Goal: Transaction & Acquisition: Purchase product/service

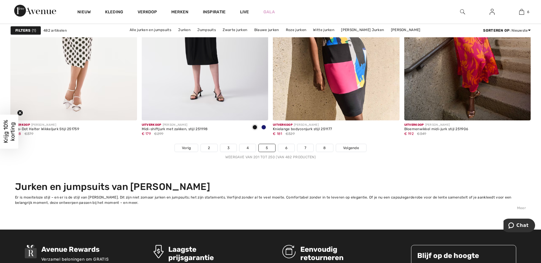
scroll to position [3307, 0]
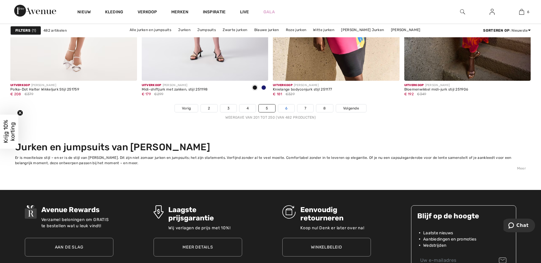
click at [288, 108] on link "6" at bounding box center [286, 108] width 16 height 8
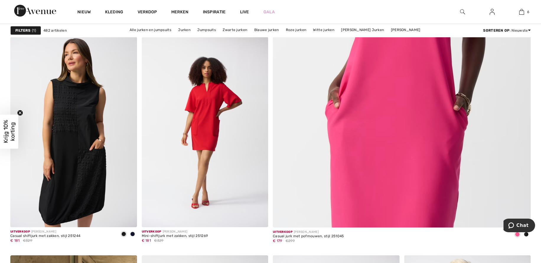
scroll to position [319, 0]
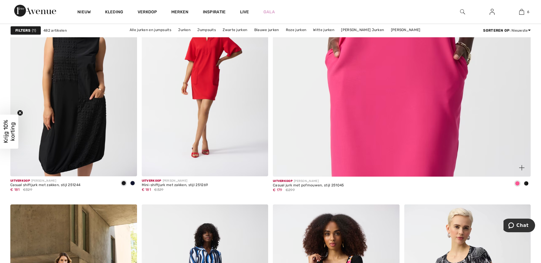
click at [526, 182] on span at bounding box center [526, 183] width 5 height 5
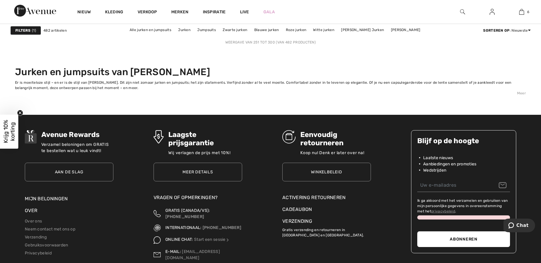
scroll to position [3355, 0]
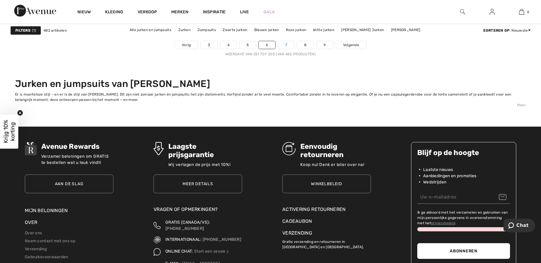
click at [287, 44] on font "7" at bounding box center [286, 45] width 2 height 4
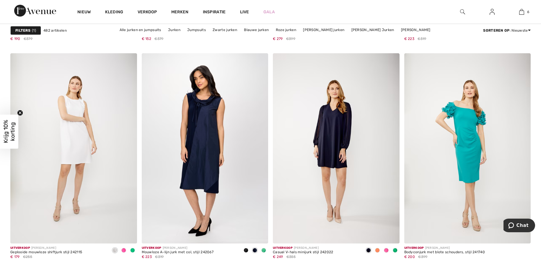
scroll to position [3153, 0]
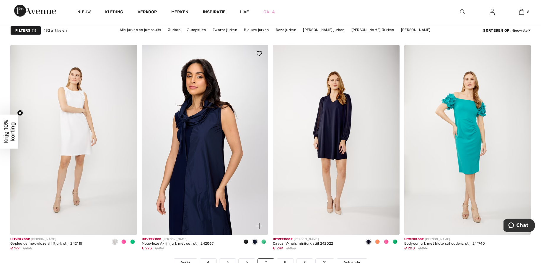
click at [208, 148] on img at bounding box center [205, 140] width 127 height 190
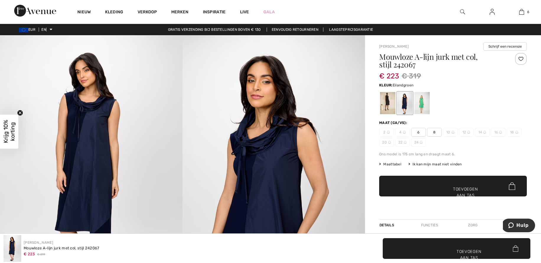
click at [424, 102] on div at bounding box center [421, 103] width 15 height 22
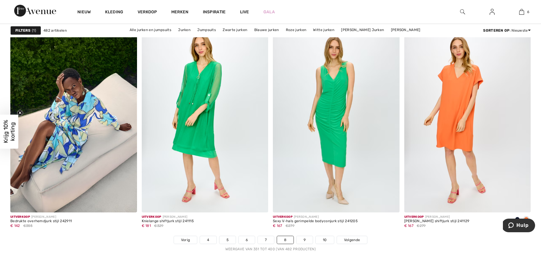
scroll to position [3178, 0]
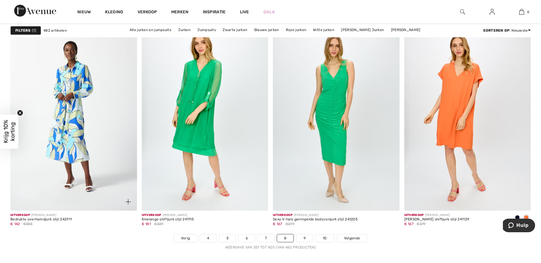
click at [79, 147] on img at bounding box center [73, 115] width 127 height 190
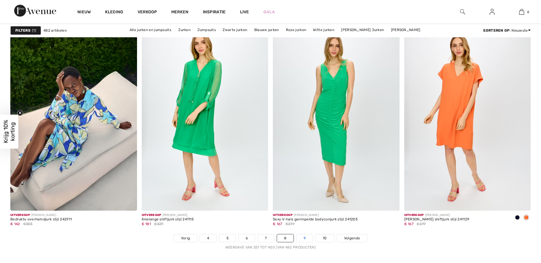
scroll to position [3162, 0]
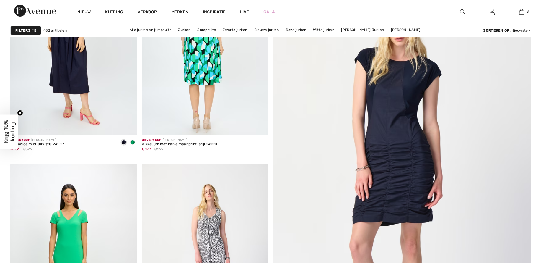
scroll to position [295, 0]
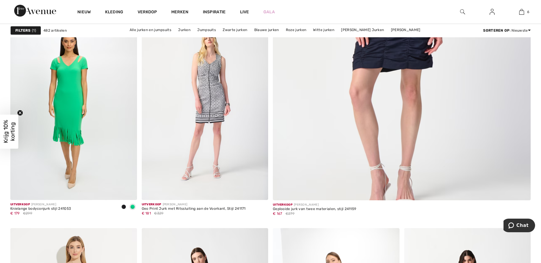
checkbox input "true"
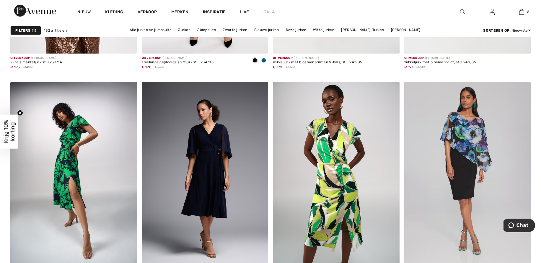
scroll to position [1252, 0]
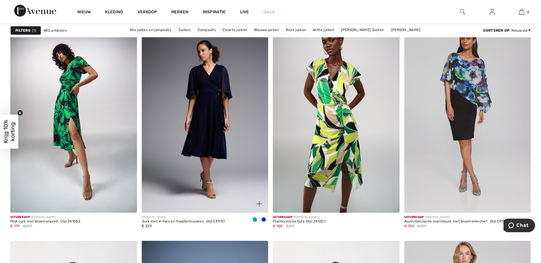
click at [255, 218] on span at bounding box center [254, 219] width 5 height 5
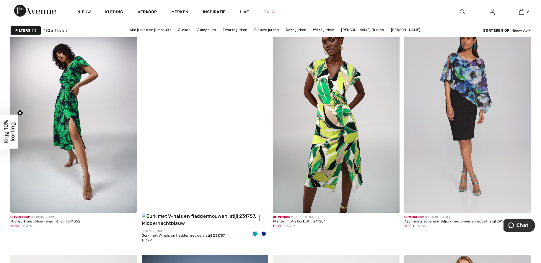
click at [263, 233] on span at bounding box center [263, 233] width 5 height 5
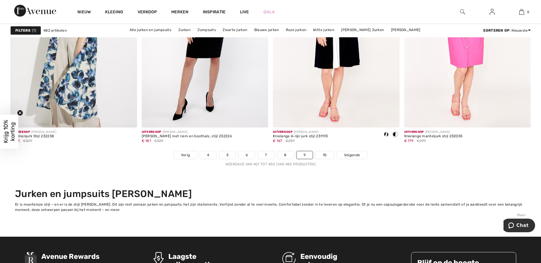
scroll to position [3284, 0]
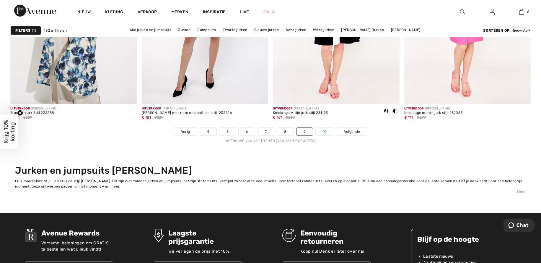
click at [326, 131] on font "10" at bounding box center [325, 131] width 4 height 4
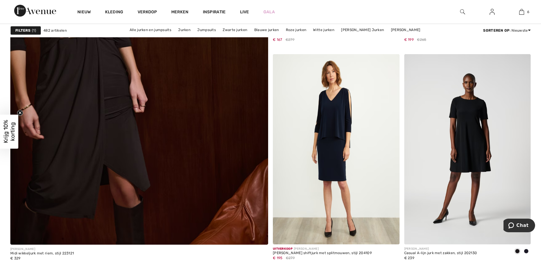
scroll to position [1968, 0]
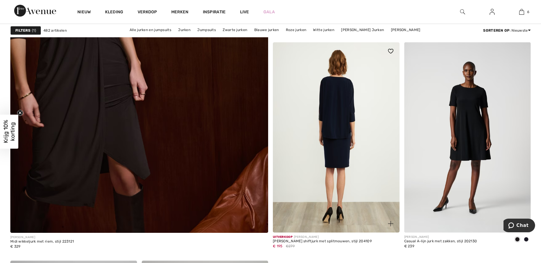
click at [350, 149] on img at bounding box center [336, 137] width 127 height 190
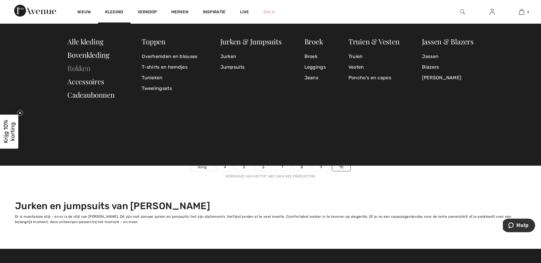
click at [70, 67] on font "Rokken" at bounding box center [78, 67] width 23 height 9
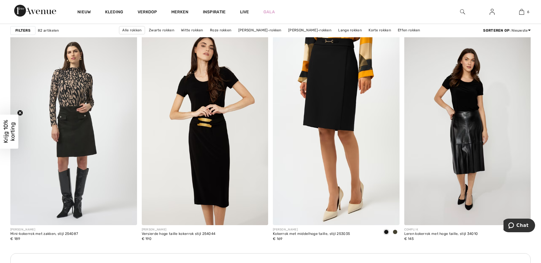
scroll to position [768, 0]
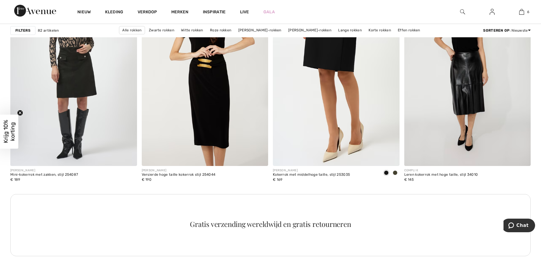
checkbox input "true"
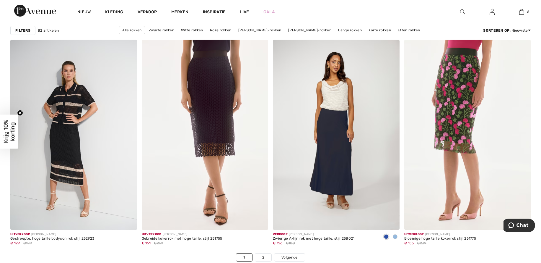
scroll to position [3157, 0]
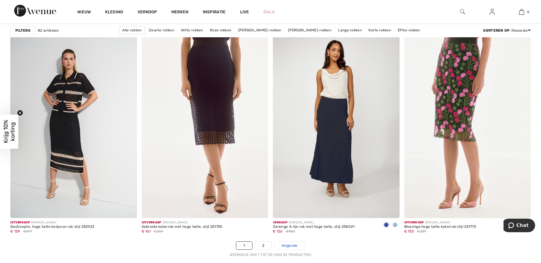
click at [288, 245] on font "Volgende" at bounding box center [289, 245] width 16 height 4
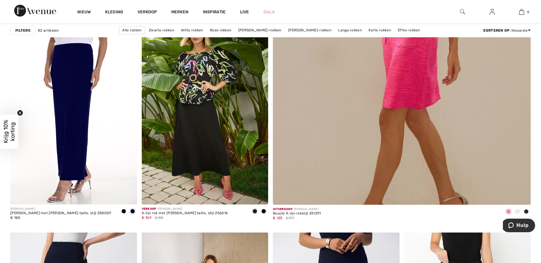
scroll to position [224, 0]
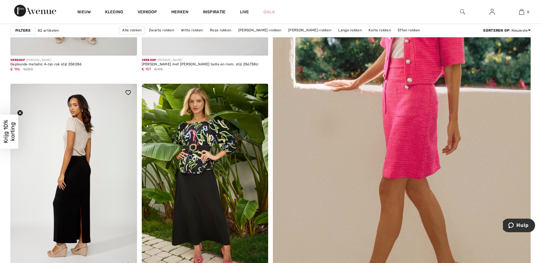
click at [94, 188] on img at bounding box center [73, 179] width 127 height 190
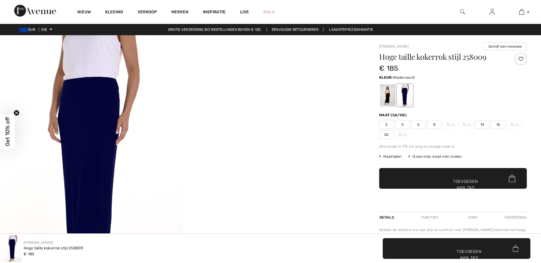
checkbox input "true"
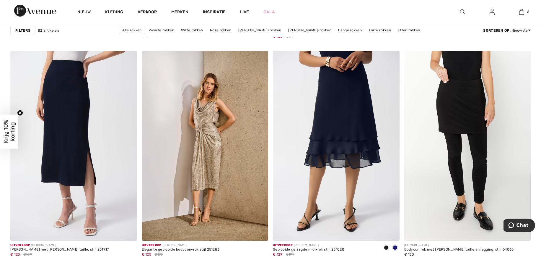
scroll to position [484, 0]
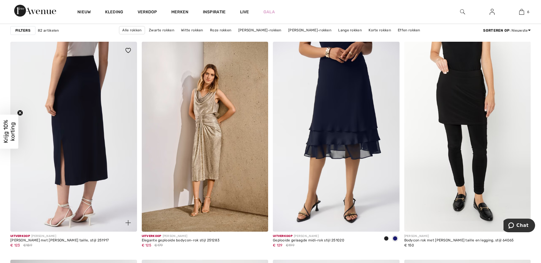
click at [90, 147] on img at bounding box center [73, 137] width 127 height 190
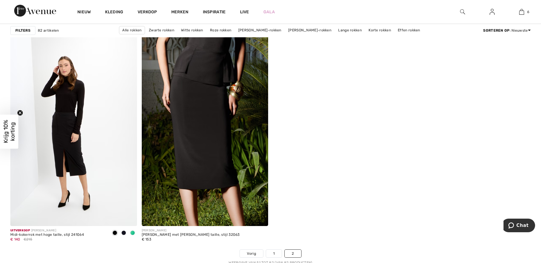
scroll to position [2203, 0]
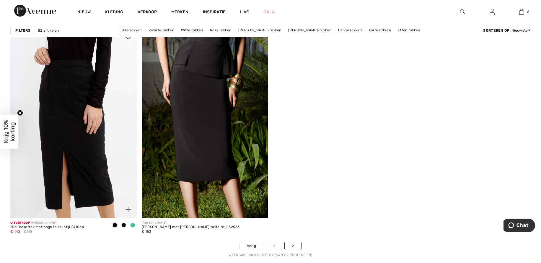
click at [53, 167] on img at bounding box center [73, 123] width 127 height 190
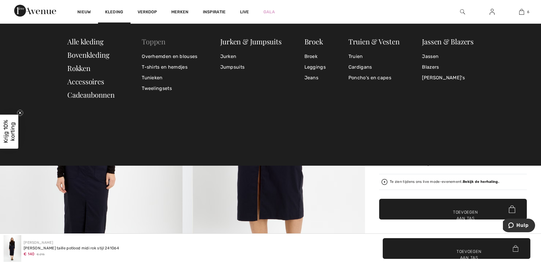
click at [154, 42] on font "Toppen" at bounding box center [154, 41] width 24 height 9
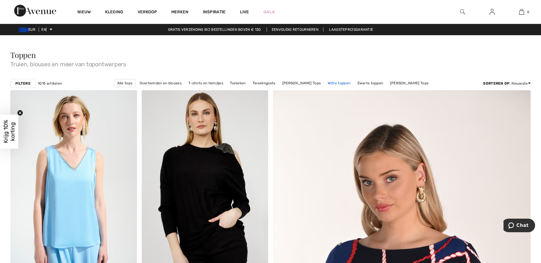
click at [337, 82] on font "Witte toppen" at bounding box center [339, 83] width 23 height 4
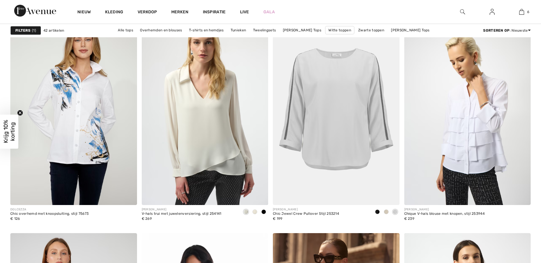
checkbox input "true"
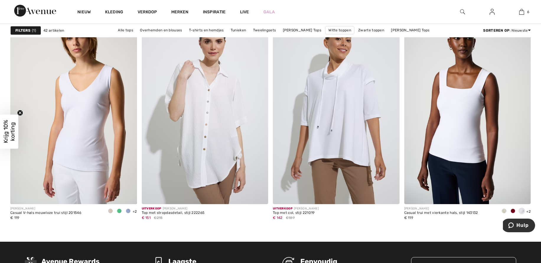
scroll to position [2740, 0]
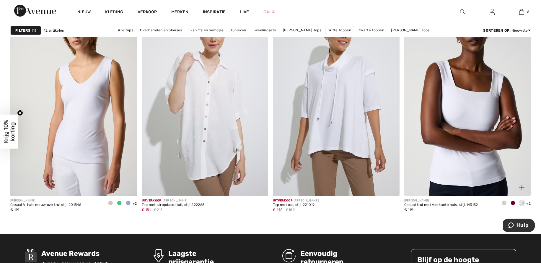
click at [462, 144] on img at bounding box center [467, 101] width 127 height 190
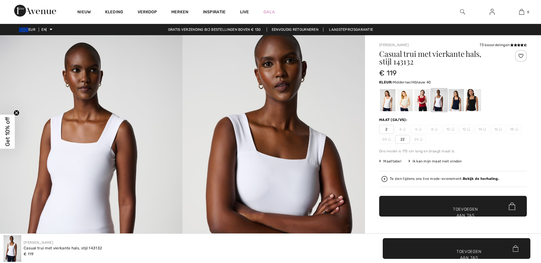
checkbox input "true"
click at [474, 101] on div at bounding box center [473, 100] width 15 height 22
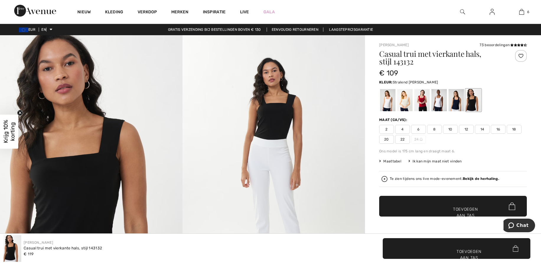
click at [423, 99] on div at bounding box center [421, 100] width 15 height 22
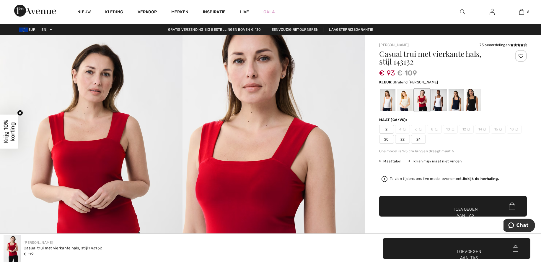
click at [263, 174] on img at bounding box center [274, 171] width 183 height 273
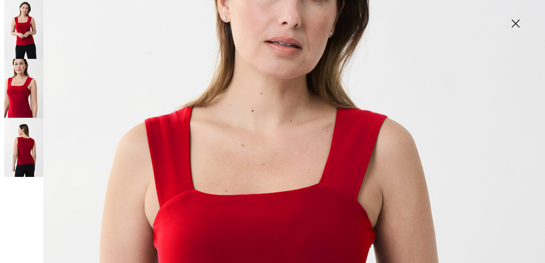
scroll to position [138, 0]
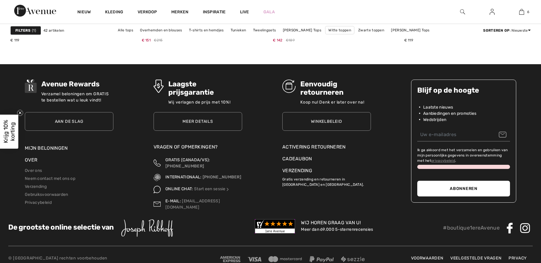
checkbox input "true"
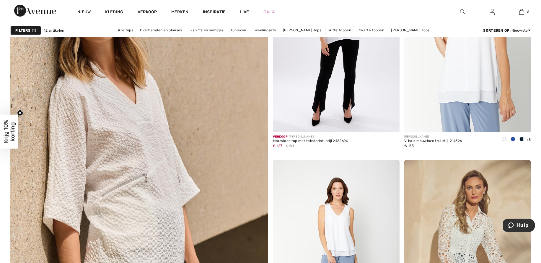
scroll to position [1827, 0]
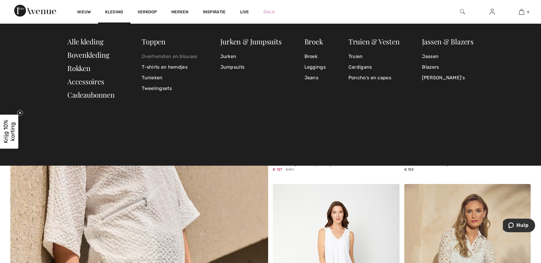
click at [159, 55] on font "Overhemden en blouses" at bounding box center [170, 56] width 56 height 6
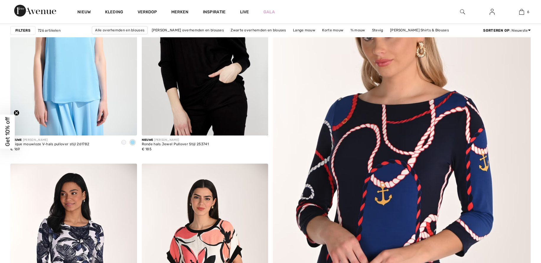
scroll to position [224, 0]
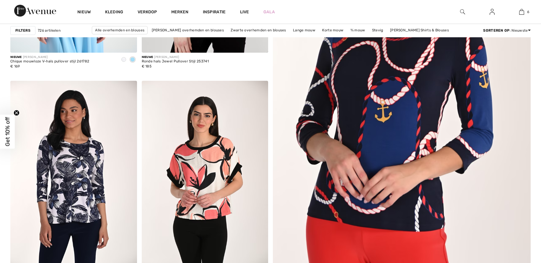
checkbox input "true"
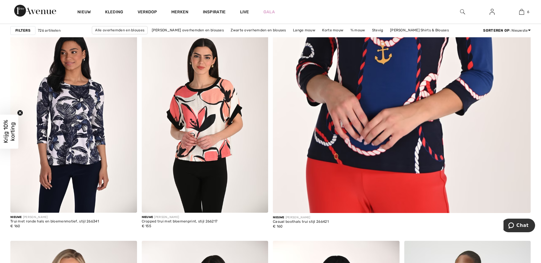
scroll to position [283, 0]
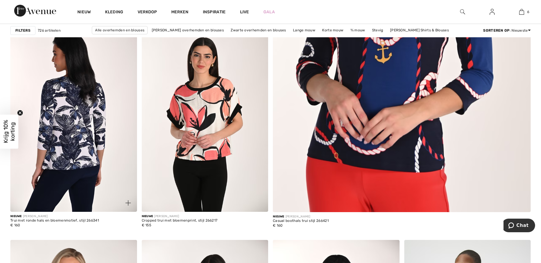
click at [83, 144] on img at bounding box center [73, 117] width 127 height 190
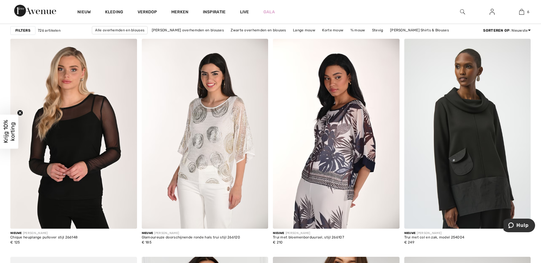
scroll to position [496, 0]
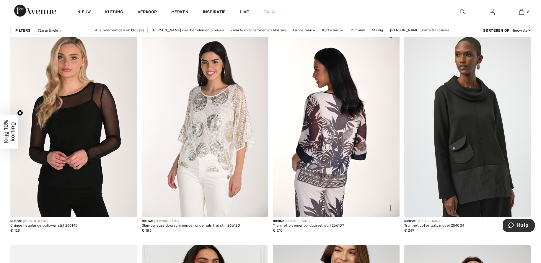
click at [337, 143] on img at bounding box center [336, 122] width 127 height 190
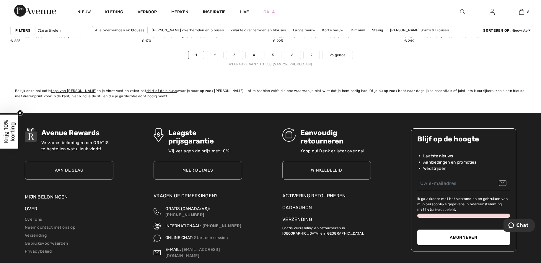
scroll to position [3356, 0]
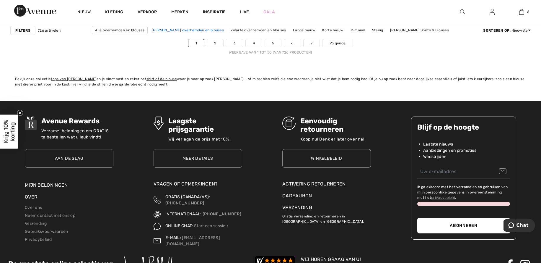
click at [153, 30] on font "Witte overhemden en blouses" at bounding box center [188, 30] width 72 height 4
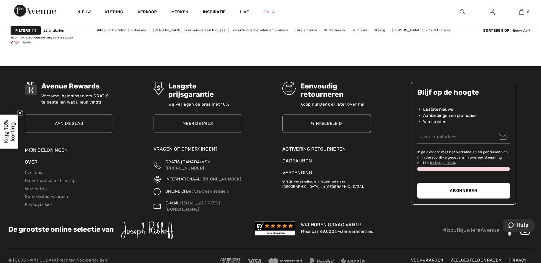
scroll to position [1667, 0]
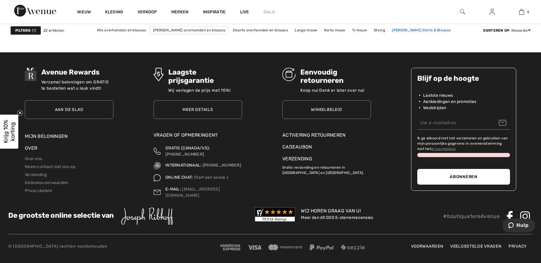
click at [392, 30] on font "[PERSON_NAME] Shirts & Blouses" at bounding box center [421, 30] width 59 height 4
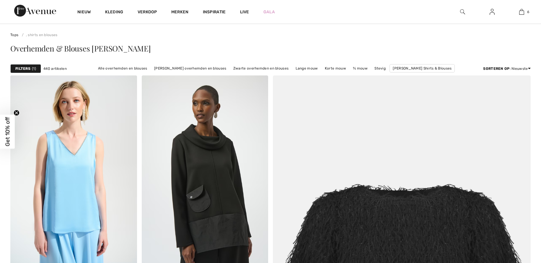
scroll to position [170, 0]
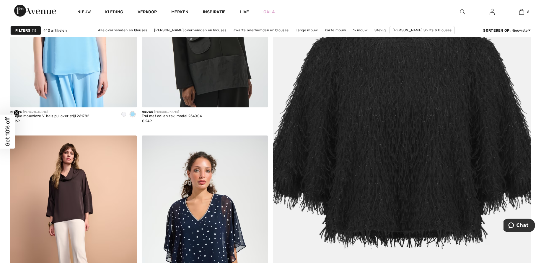
checkbox input "true"
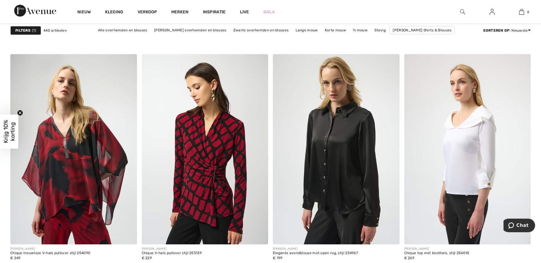
scroll to position [2693, 0]
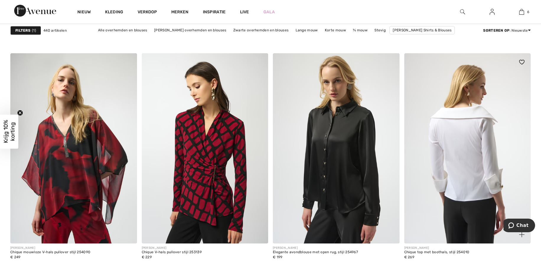
click at [486, 141] on img at bounding box center [467, 148] width 127 height 190
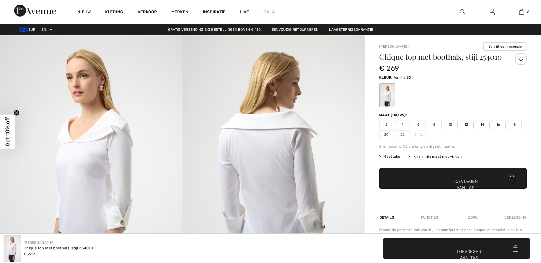
checkbox input "true"
click at [101, 164] on img at bounding box center [91, 171] width 183 height 273
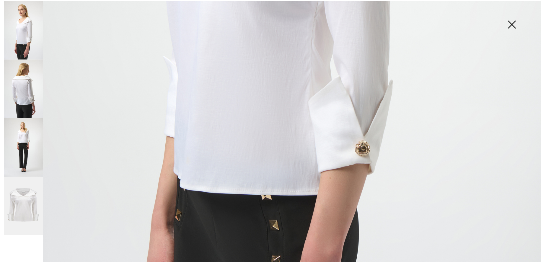
scroll to position [413, 0]
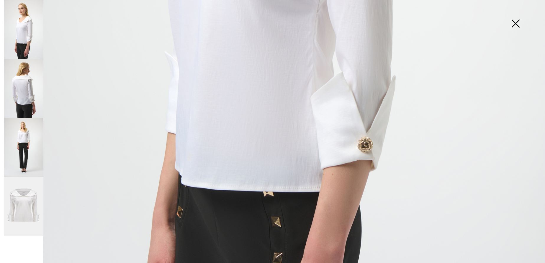
click at [516, 21] on img at bounding box center [516, 24] width 30 height 30
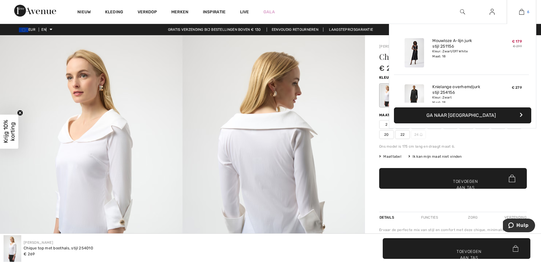
click at [523, 12] on img at bounding box center [521, 11] width 5 height 7
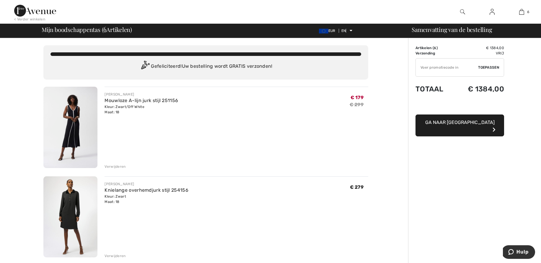
click at [69, 211] on img at bounding box center [70, 216] width 54 height 81
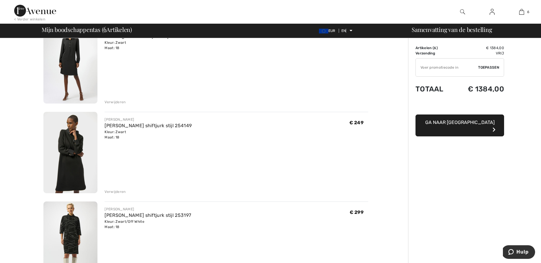
click at [76, 162] on img at bounding box center [70, 152] width 54 height 81
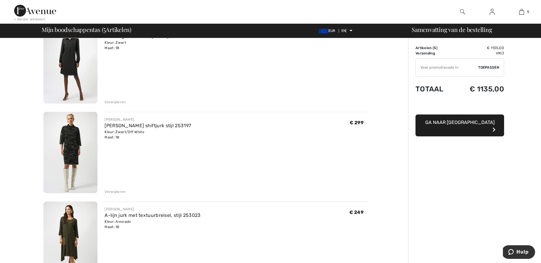
click at [74, 151] on img at bounding box center [70, 152] width 54 height 81
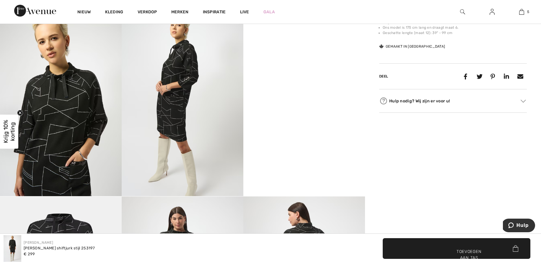
click at [189, 84] on img at bounding box center [183, 105] width 122 height 182
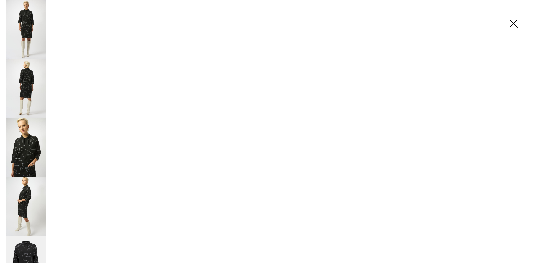
scroll to position [299, 0]
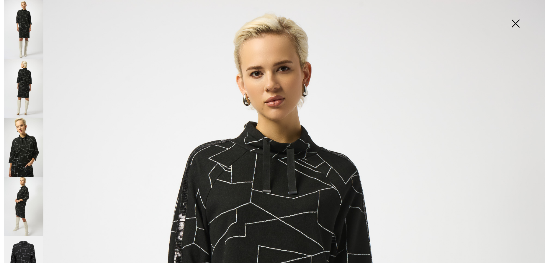
click at [516, 20] on img at bounding box center [516, 24] width 30 height 30
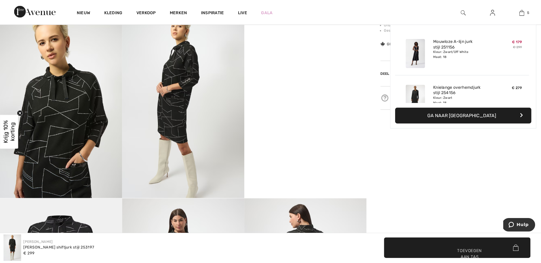
scroll to position [295, 0]
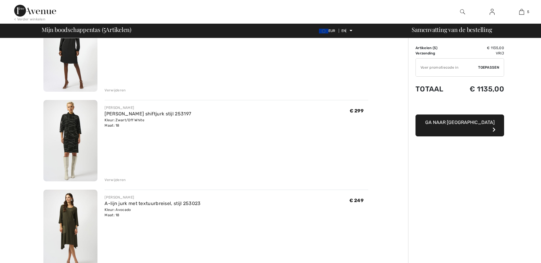
checkbox input "true"
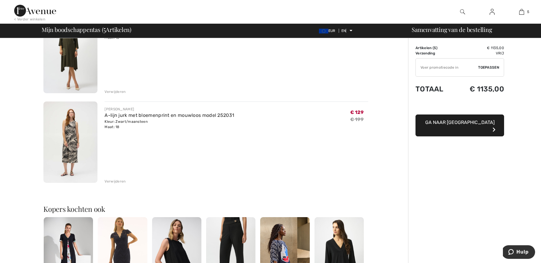
click at [117, 91] on font "Verwijderen" at bounding box center [115, 91] width 21 height 4
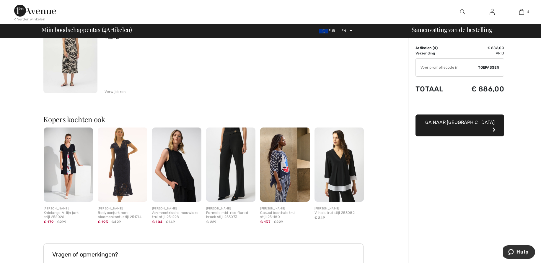
scroll to position [335, 0]
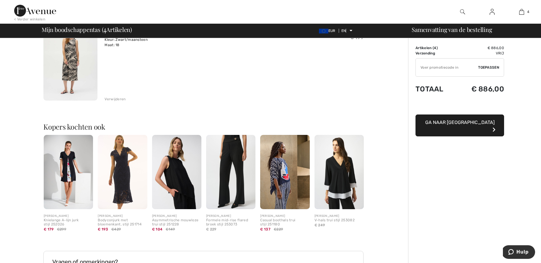
click at [71, 71] on img at bounding box center [70, 59] width 54 height 81
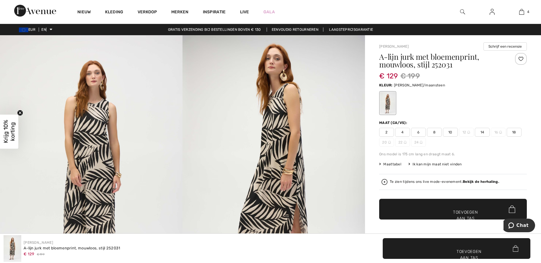
click at [473, 180] on font "Bekijk de herhaling." at bounding box center [481, 181] width 36 height 4
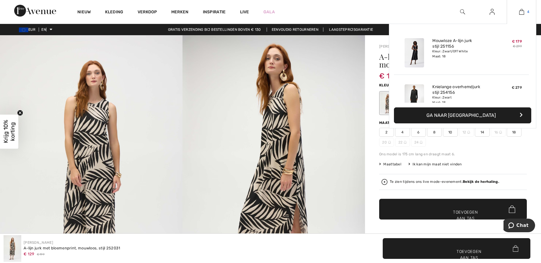
click at [522, 11] on img at bounding box center [521, 11] width 5 height 7
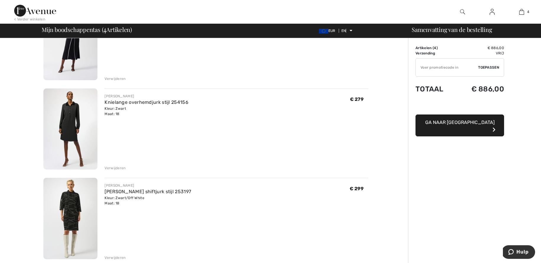
scroll to position [83, 0]
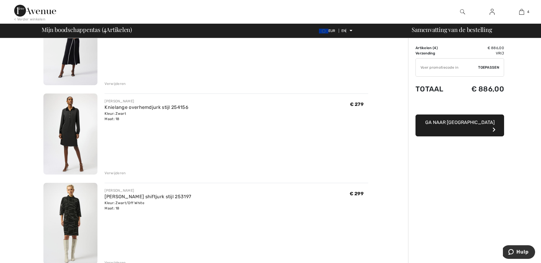
click at [71, 129] on img at bounding box center [70, 133] width 54 height 81
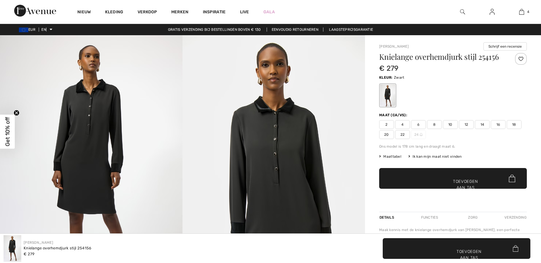
checkbox input "true"
click at [294, 28] on font "Eenvoudig retourneren" at bounding box center [295, 29] width 47 height 4
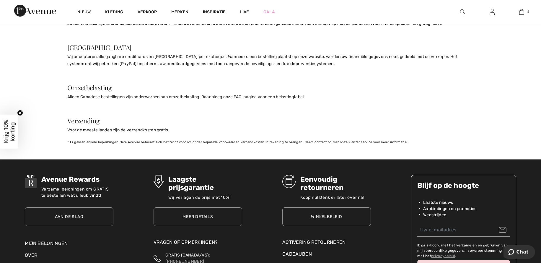
scroll to position [591, 0]
